Goal: Use online tool/utility

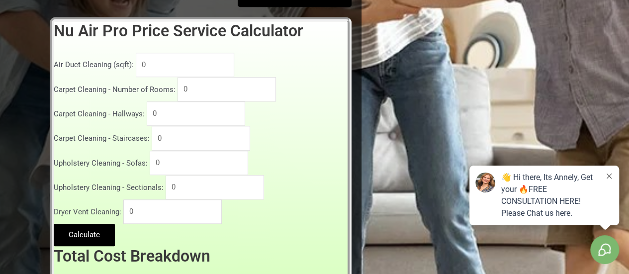
scroll to position [389, 0]
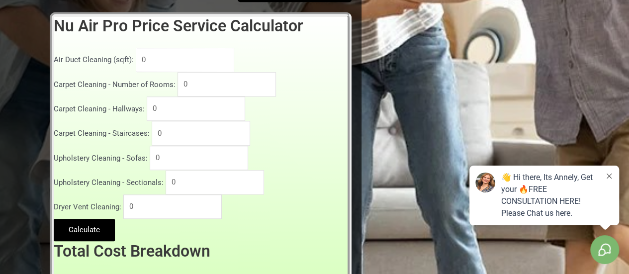
click at [180, 61] on input "0" at bounding box center [185, 60] width 99 height 24
type input "1340"
click at [79, 227] on button "Calculate" at bounding box center [84, 230] width 61 height 22
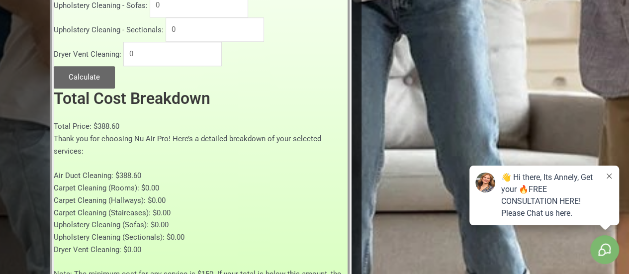
scroll to position [536, 0]
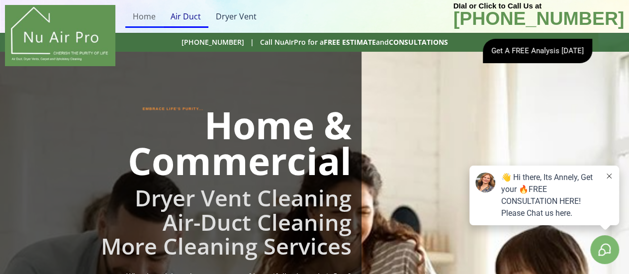
click at [188, 13] on link "Air Duct" at bounding box center [185, 16] width 45 height 23
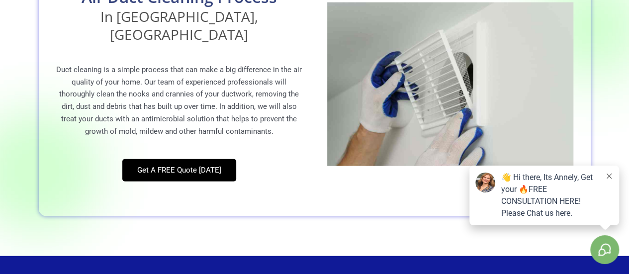
scroll to position [1108, 0]
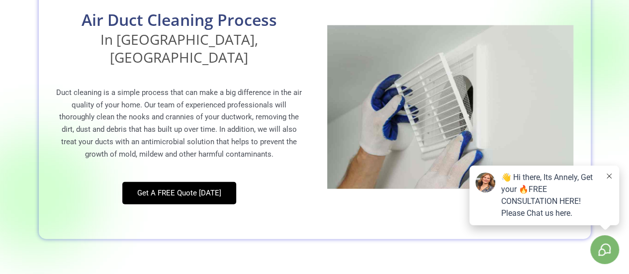
click at [196, 182] on link "Get A FREE Quote [DATE]" at bounding box center [179, 193] width 114 height 22
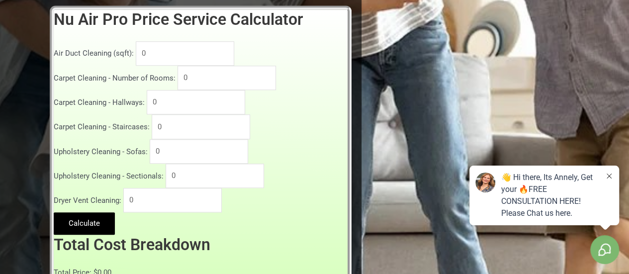
scroll to position [395, 0]
click at [193, 195] on input "0" at bounding box center [172, 200] width 99 height 24
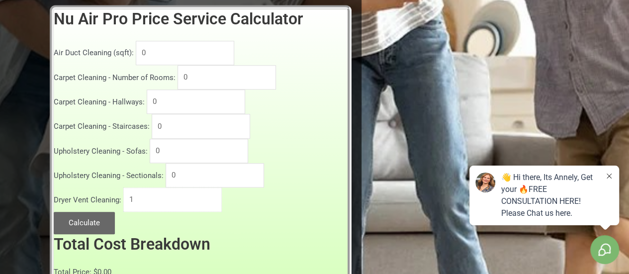
type input "1"
click at [91, 220] on button "Calculate" at bounding box center [84, 223] width 61 height 22
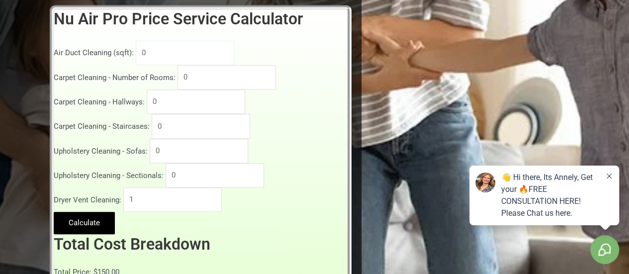
click at [158, 52] on input "0" at bounding box center [185, 53] width 99 height 24
type input "1340"
click at [105, 212] on button "Calculate" at bounding box center [84, 223] width 61 height 22
click at [263, 227] on div "Nu Air Pro Price Service Calculator Air Duct Cleaning (sqft): 1340 Carpet Clean…" at bounding box center [201, 122] width 294 height 226
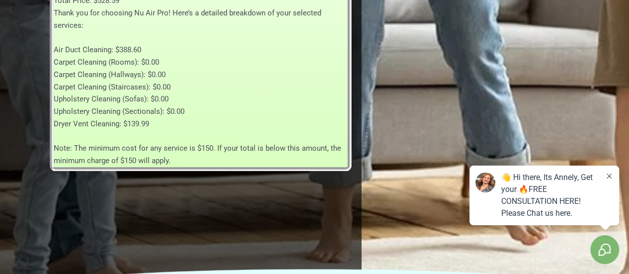
scroll to position [669, 0]
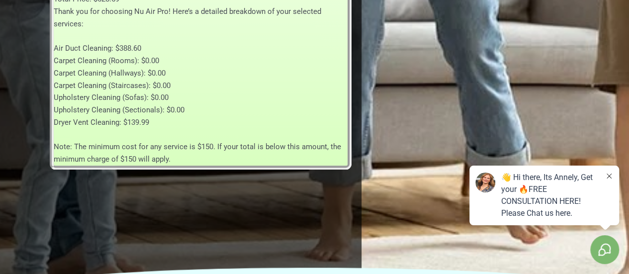
click at [325, 155] on div "Thank you for choosing Nu Air Pro! Here’s a detailed breakdown of your selected…" at bounding box center [201, 85] width 294 height 160
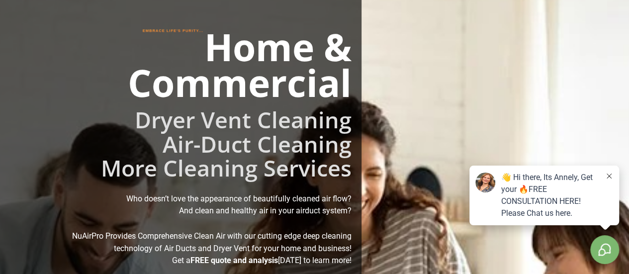
scroll to position [66, 0]
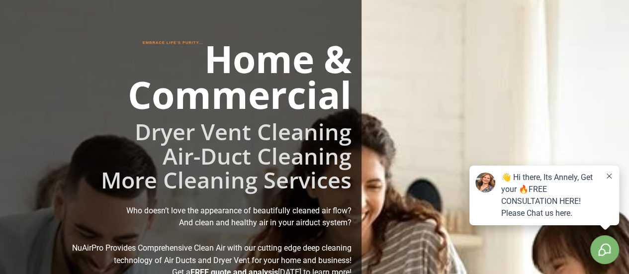
click at [609, 180] on button at bounding box center [609, 177] width 8 height 10
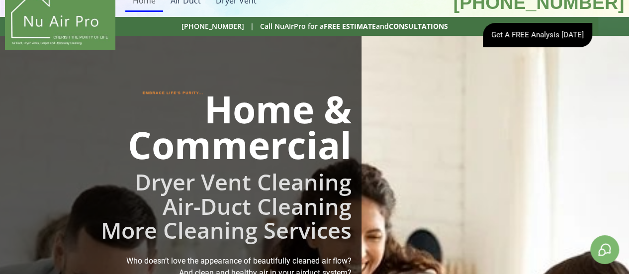
scroll to position [0, 0]
